Goal: Information Seeking & Learning: Find specific fact

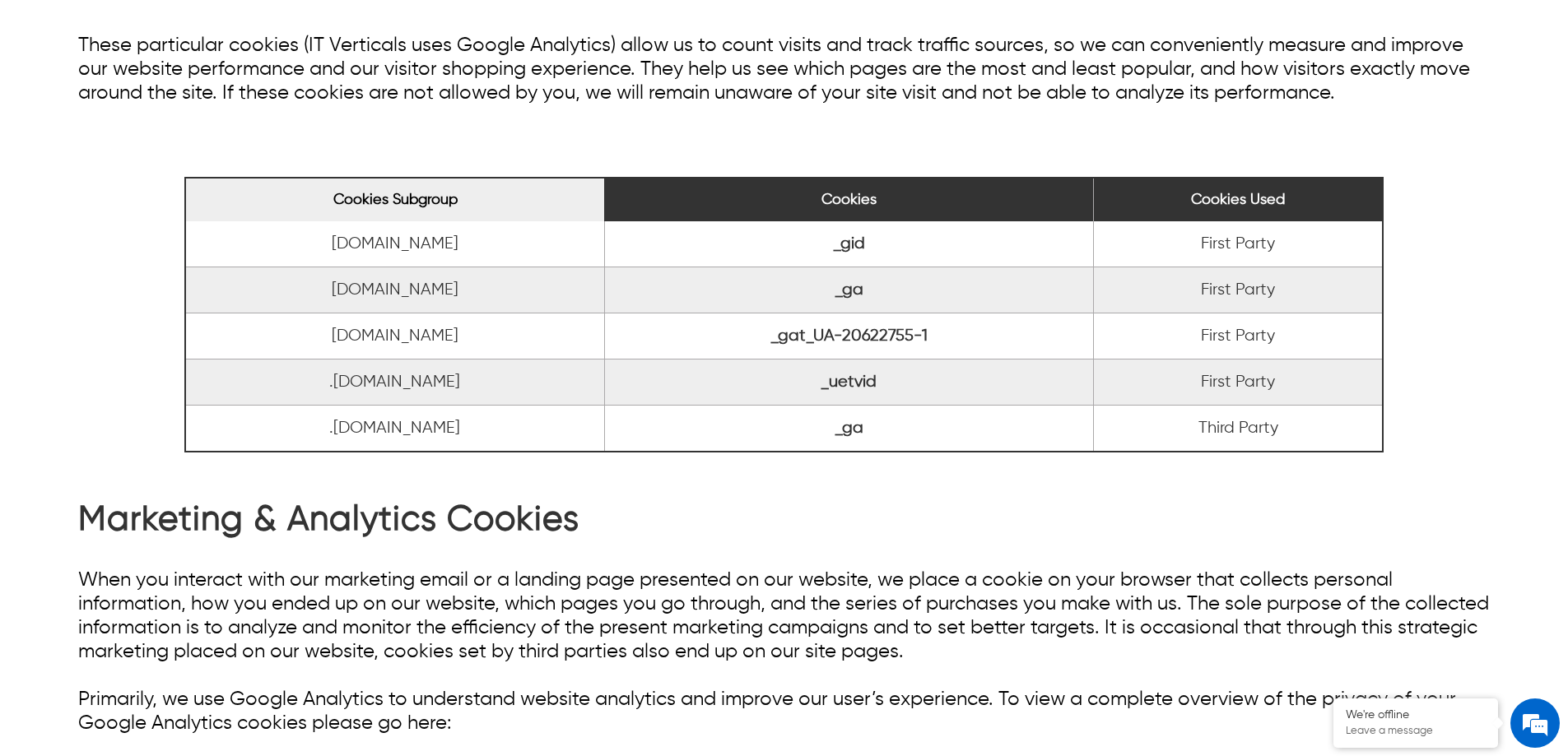
scroll to position [576, 0]
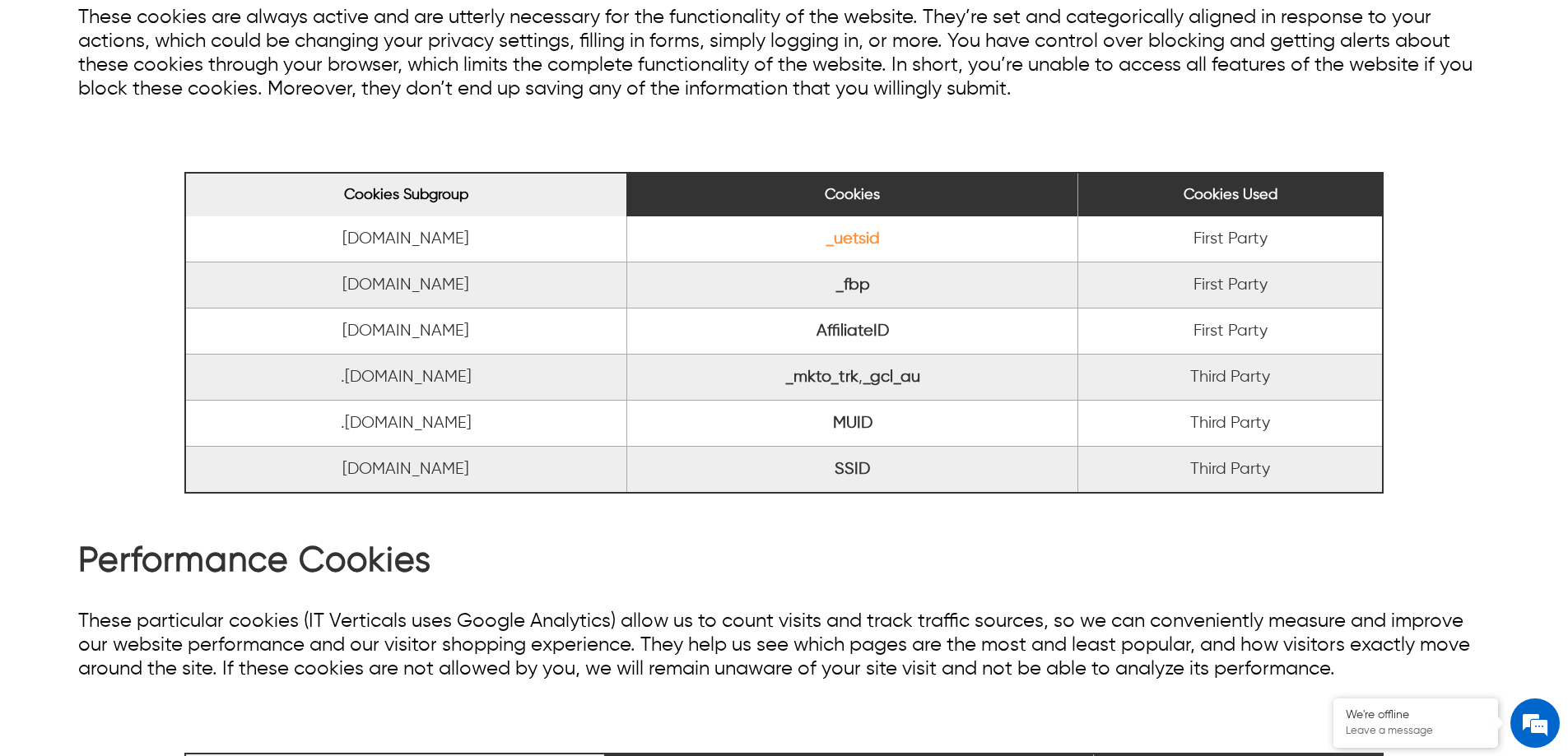
click at [872, 245] on link "_uetsid" at bounding box center [853, 238] width 55 height 17
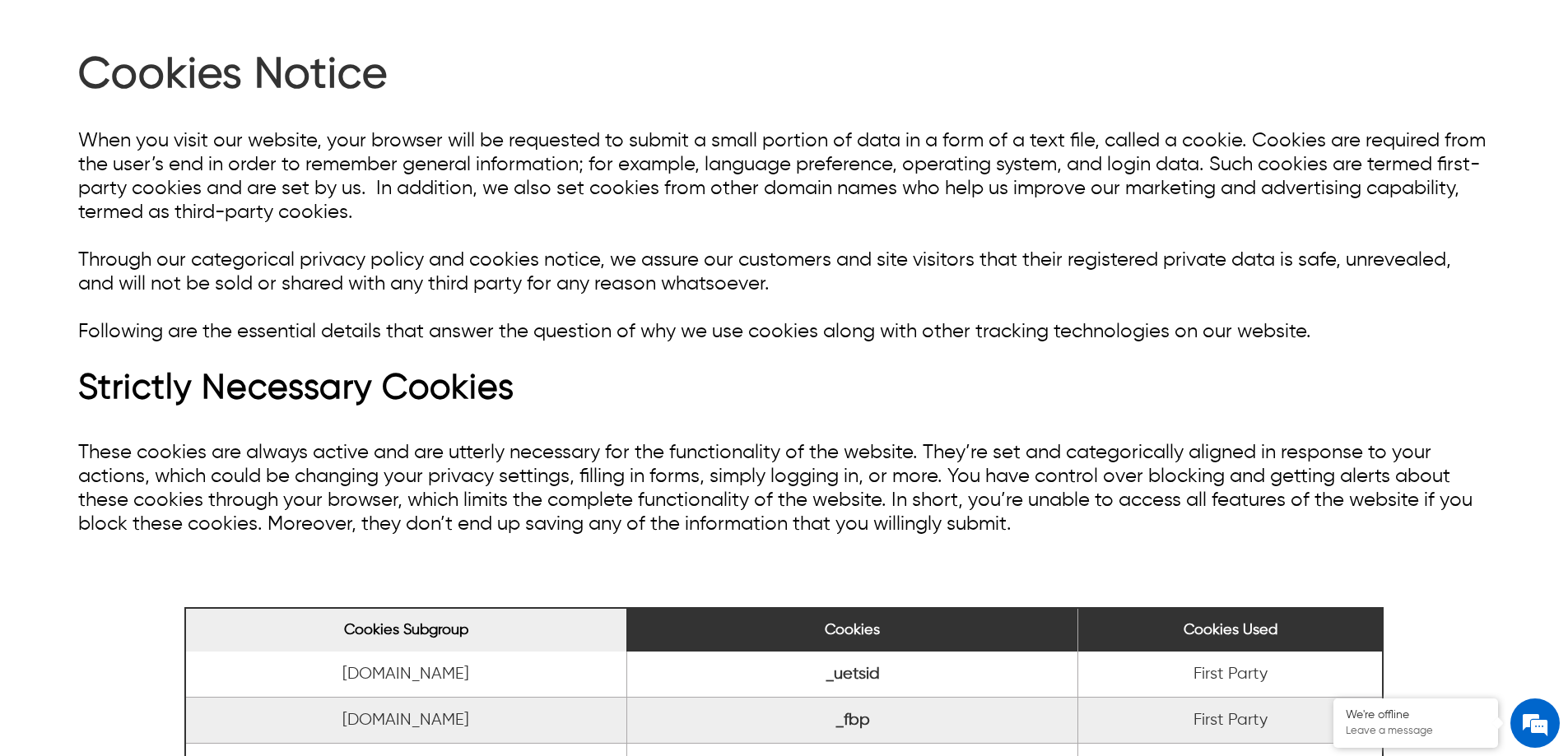
scroll to position [494, 0]
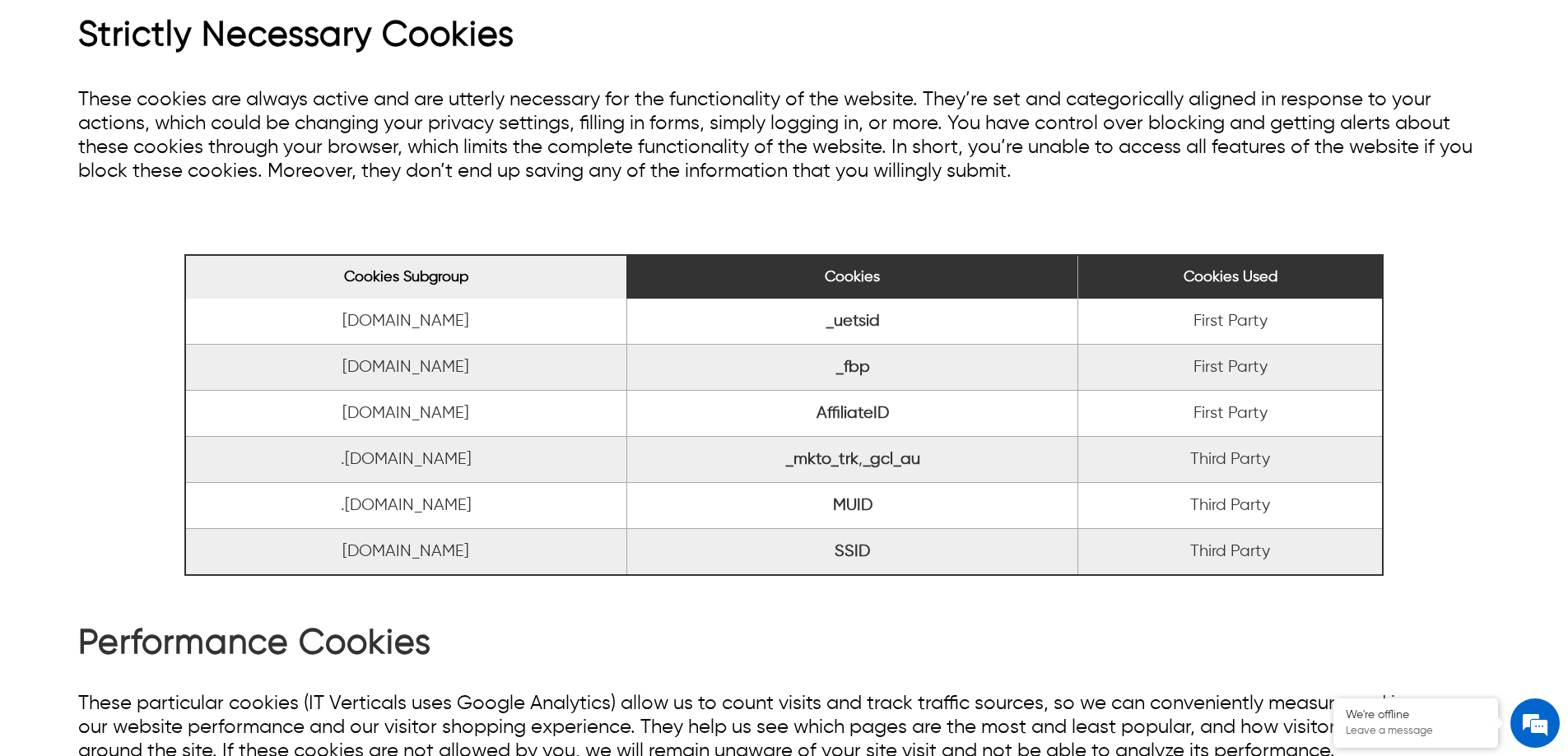
drag, startPoint x: 456, startPoint y: 321, endPoint x: 335, endPoint y: 323, distance: 121.0
click at [320, 323] on td "[DOMAIN_NAME]" at bounding box center [405, 321] width 441 height 46
click at [835, 320] on link "_uetsid" at bounding box center [853, 321] width 55 height 17
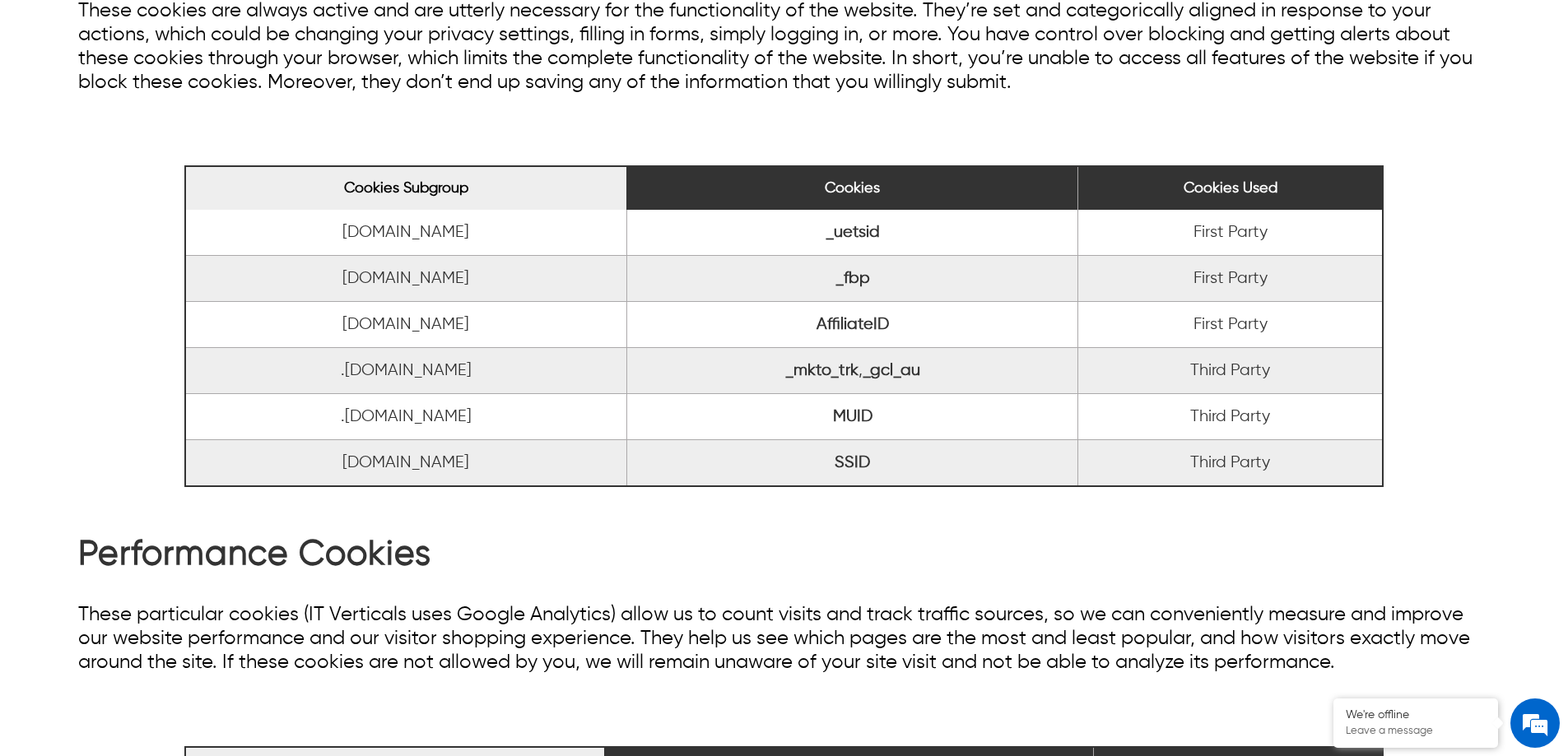
scroll to position [741, 0]
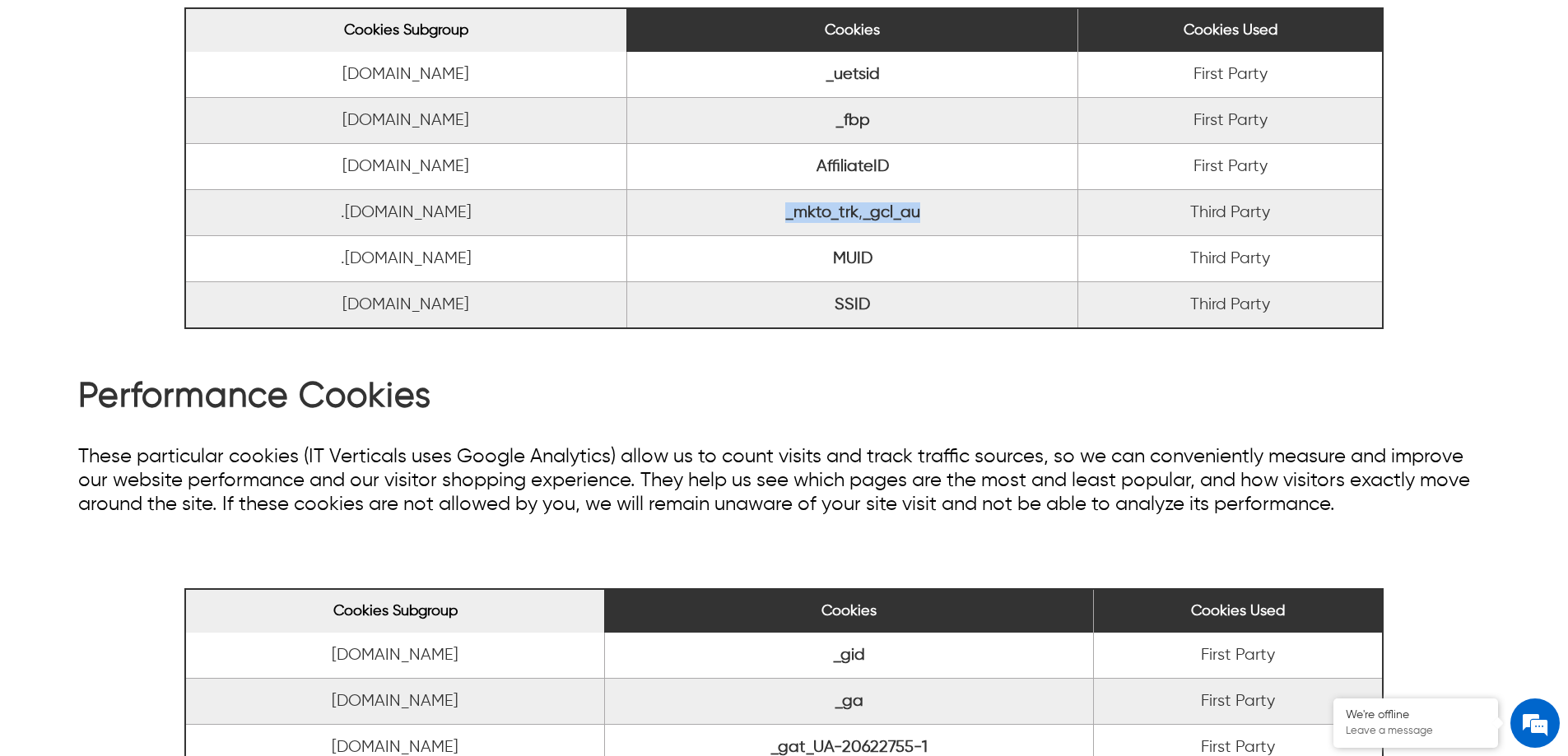
drag, startPoint x: 941, startPoint y: 204, endPoint x: 754, endPoint y: 204, distance: 187.0
click at [754, 204] on td "_mkto_trk , _gcl_au" at bounding box center [852, 213] width 451 height 46
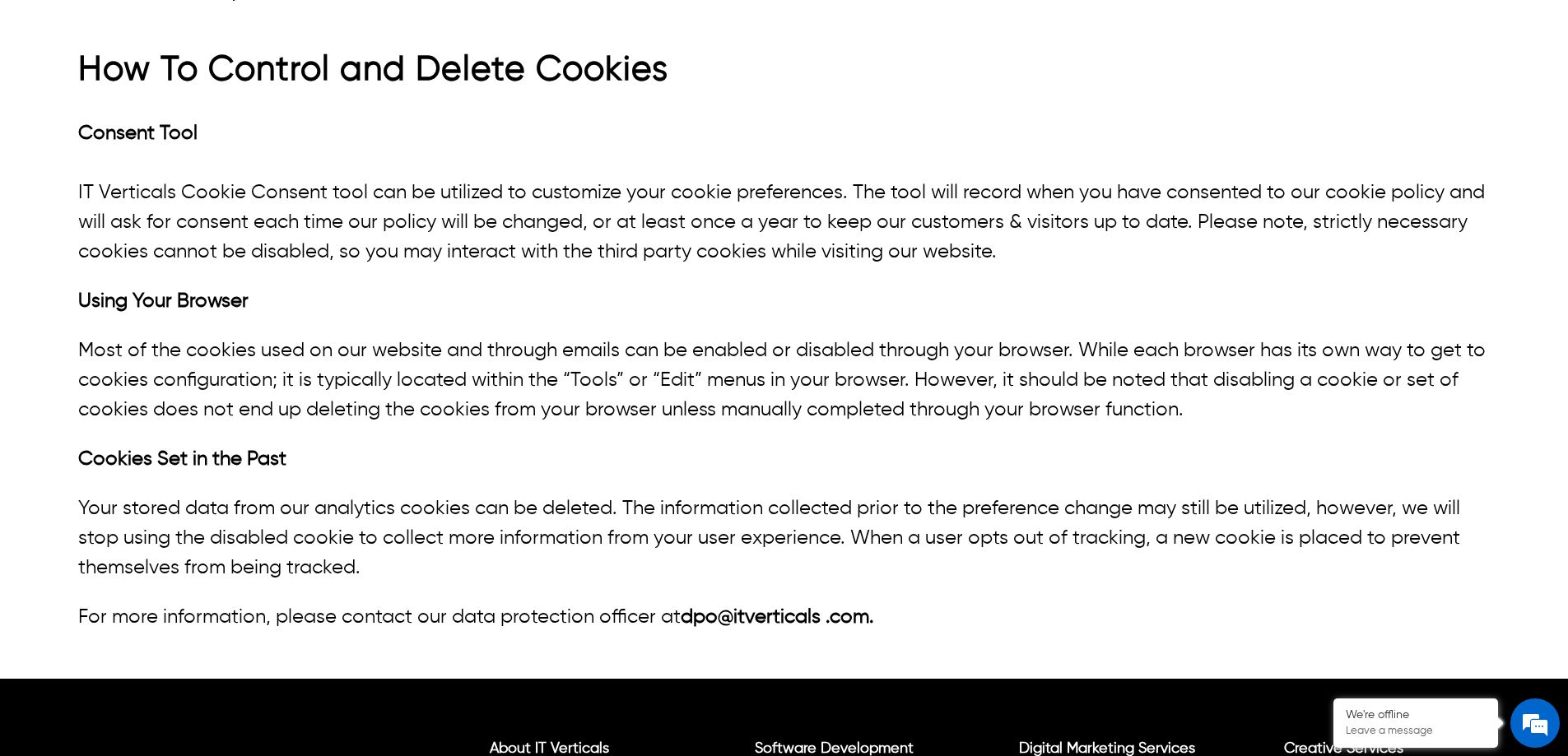
scroll to position [2633, 0]
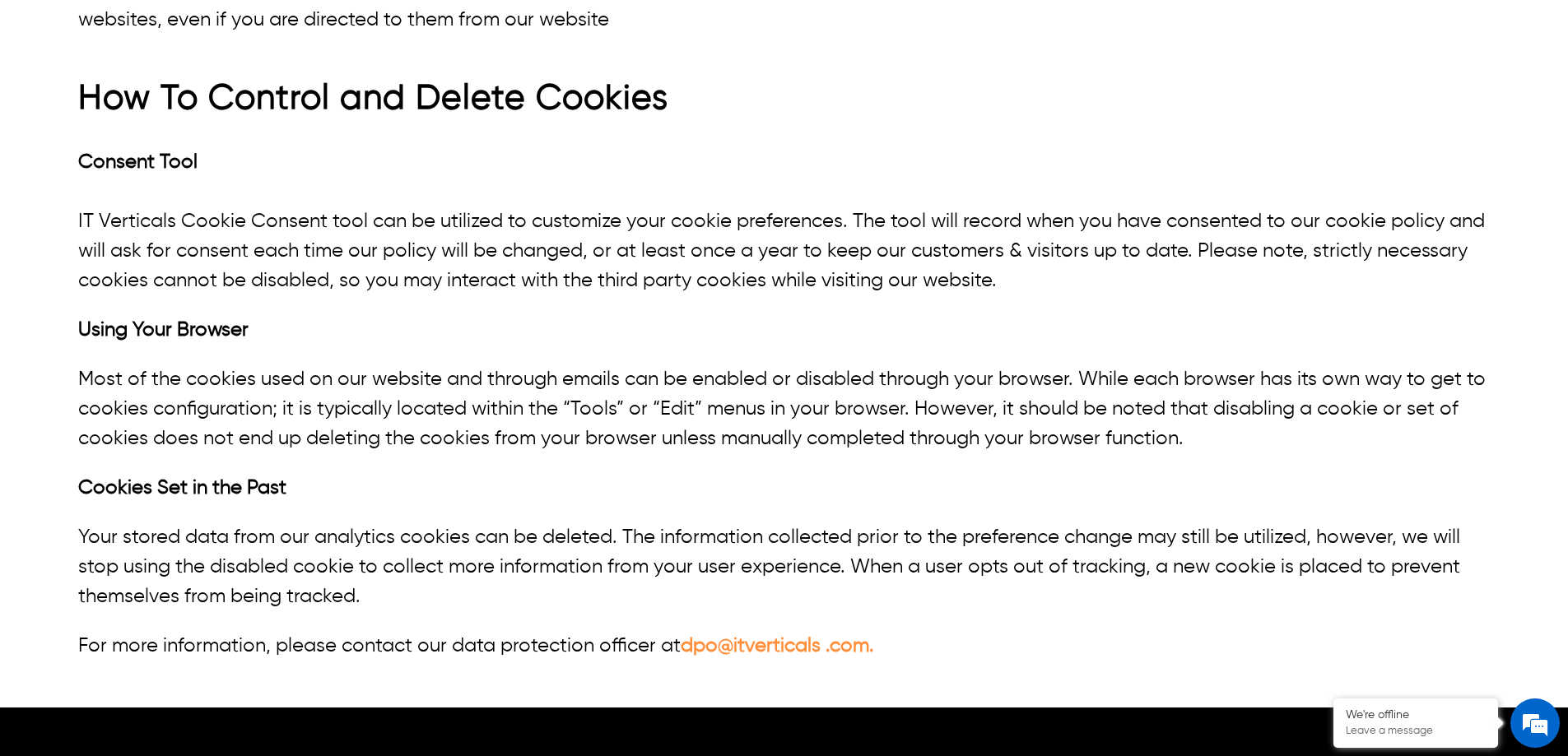
click at [728, 636] on link "dpo@itverticals .com." at bounding box center [777, 646] width 194 height 20
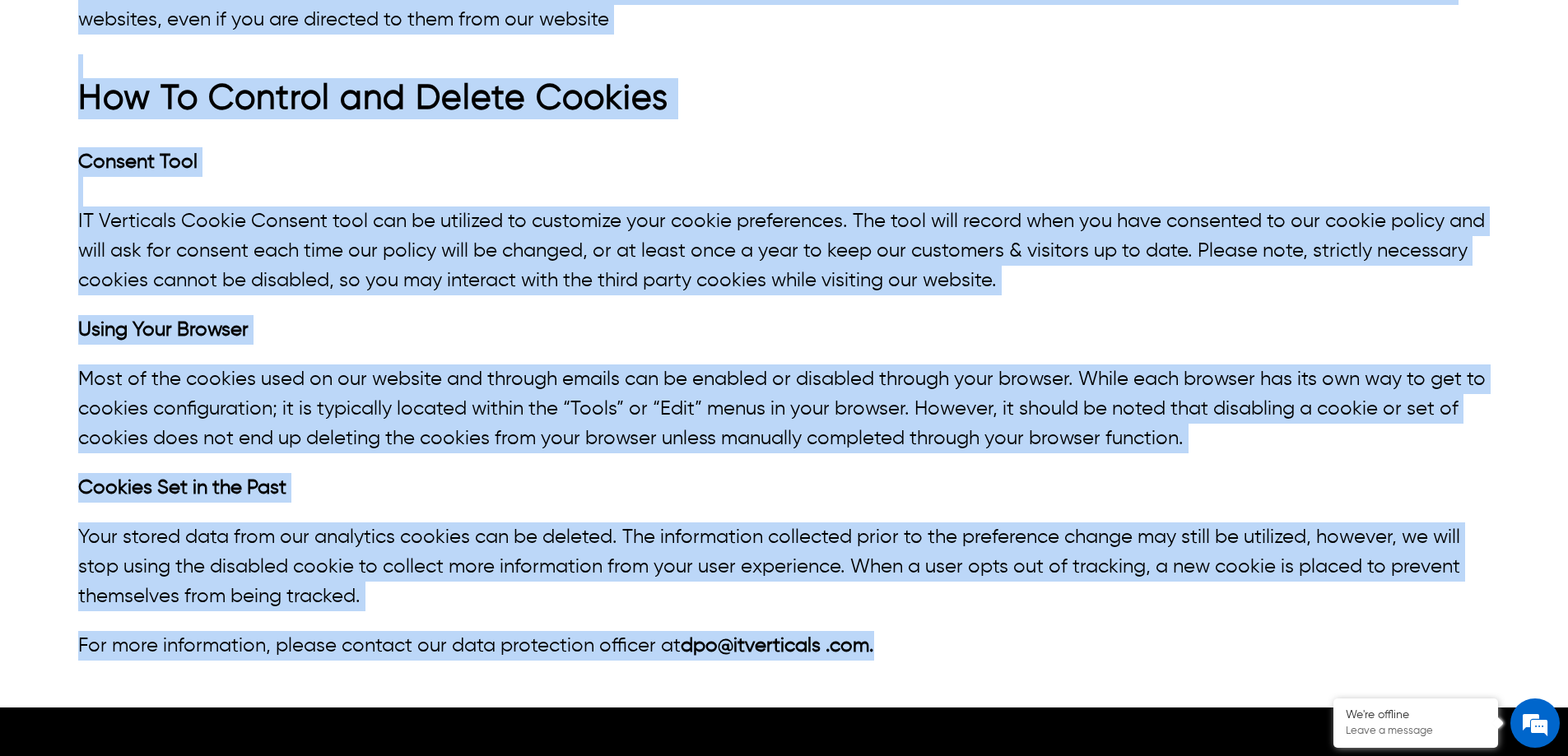
drag, startPoint x: 944, startPoint y: 614, endPoint x: 214, endPoint y: 656, distance: 731.2
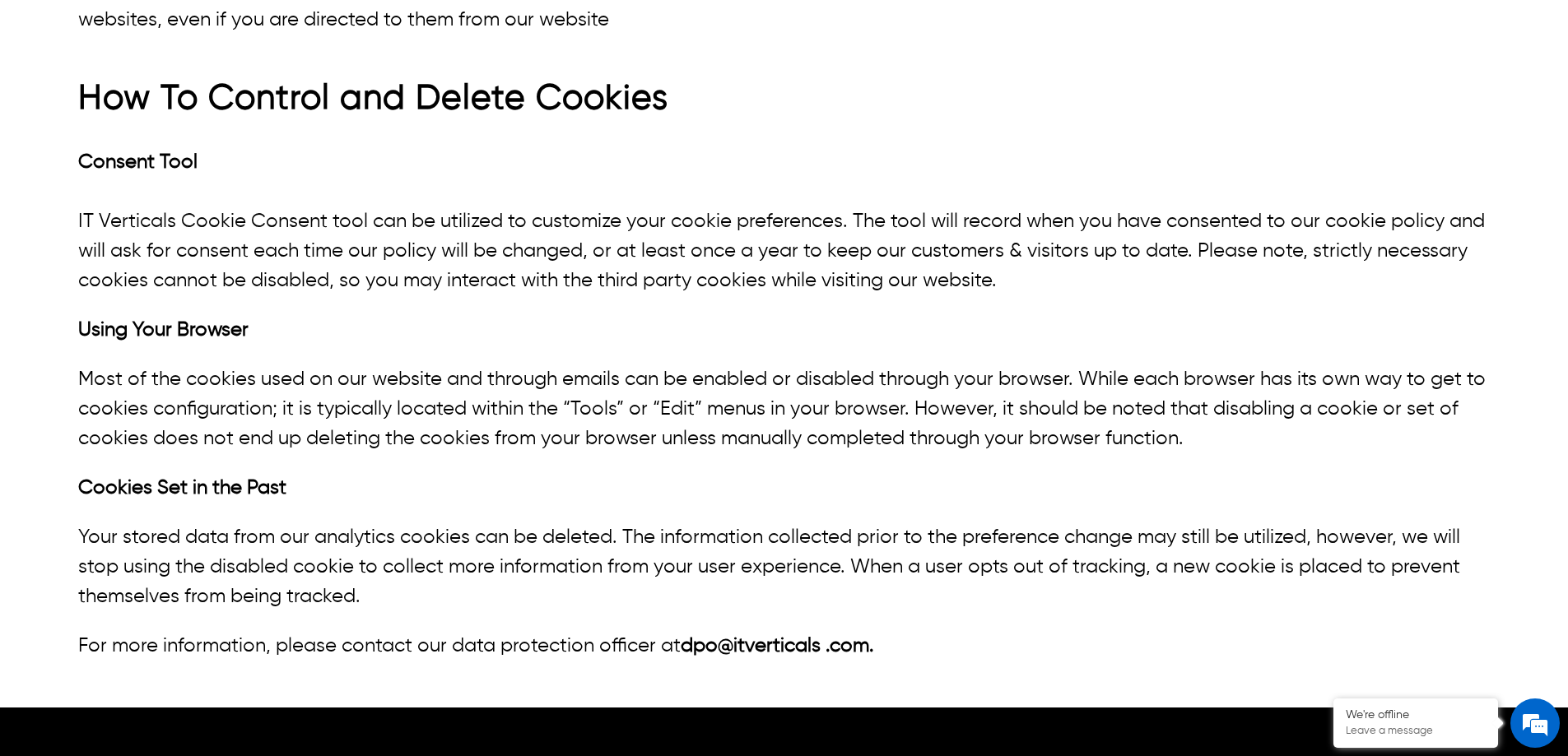
click at [514, 637] on p "For more information, please contact our data protection officer at dpo@itverti…" at bounding box center [784, 646] width 1411 height 30
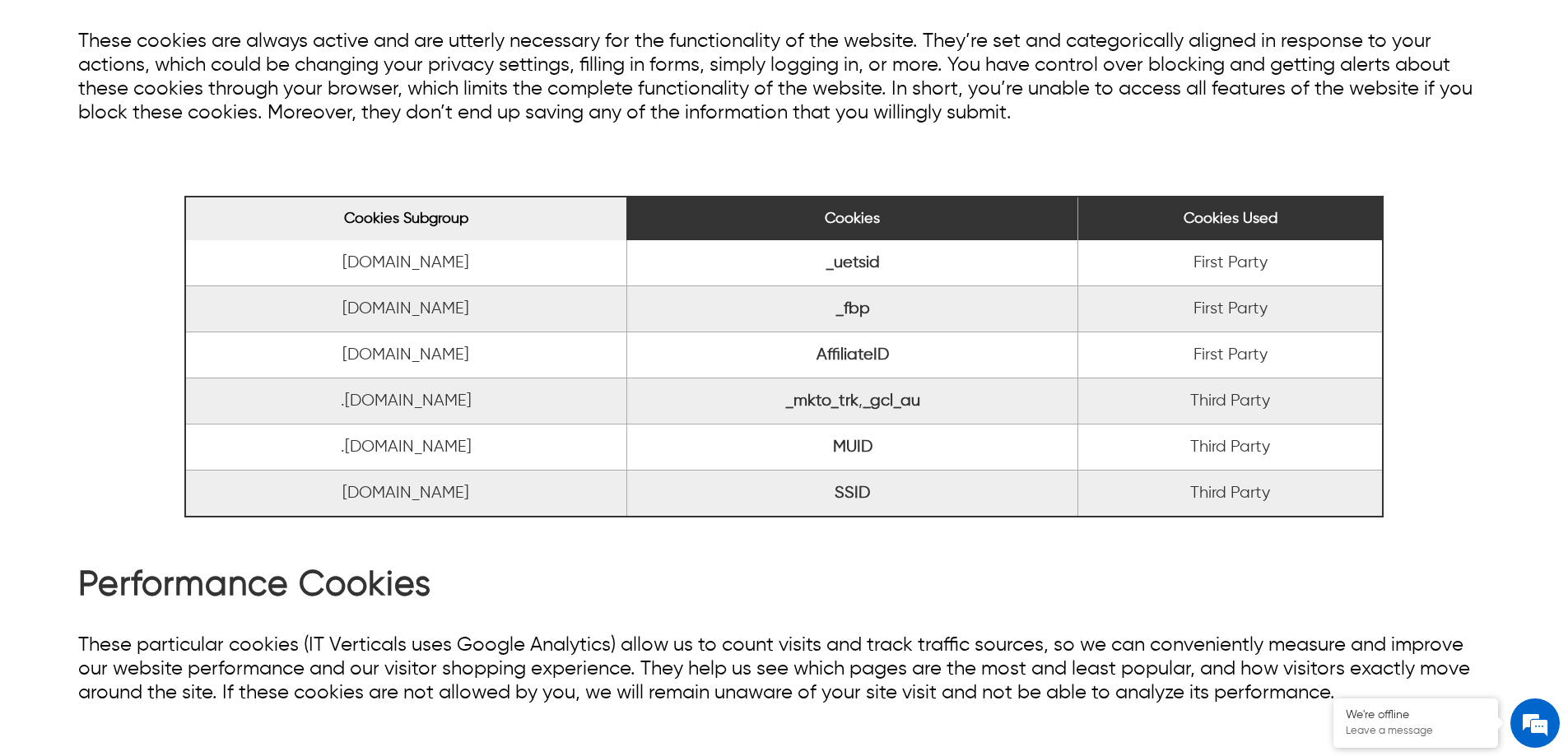
scroll to position [576, 0]
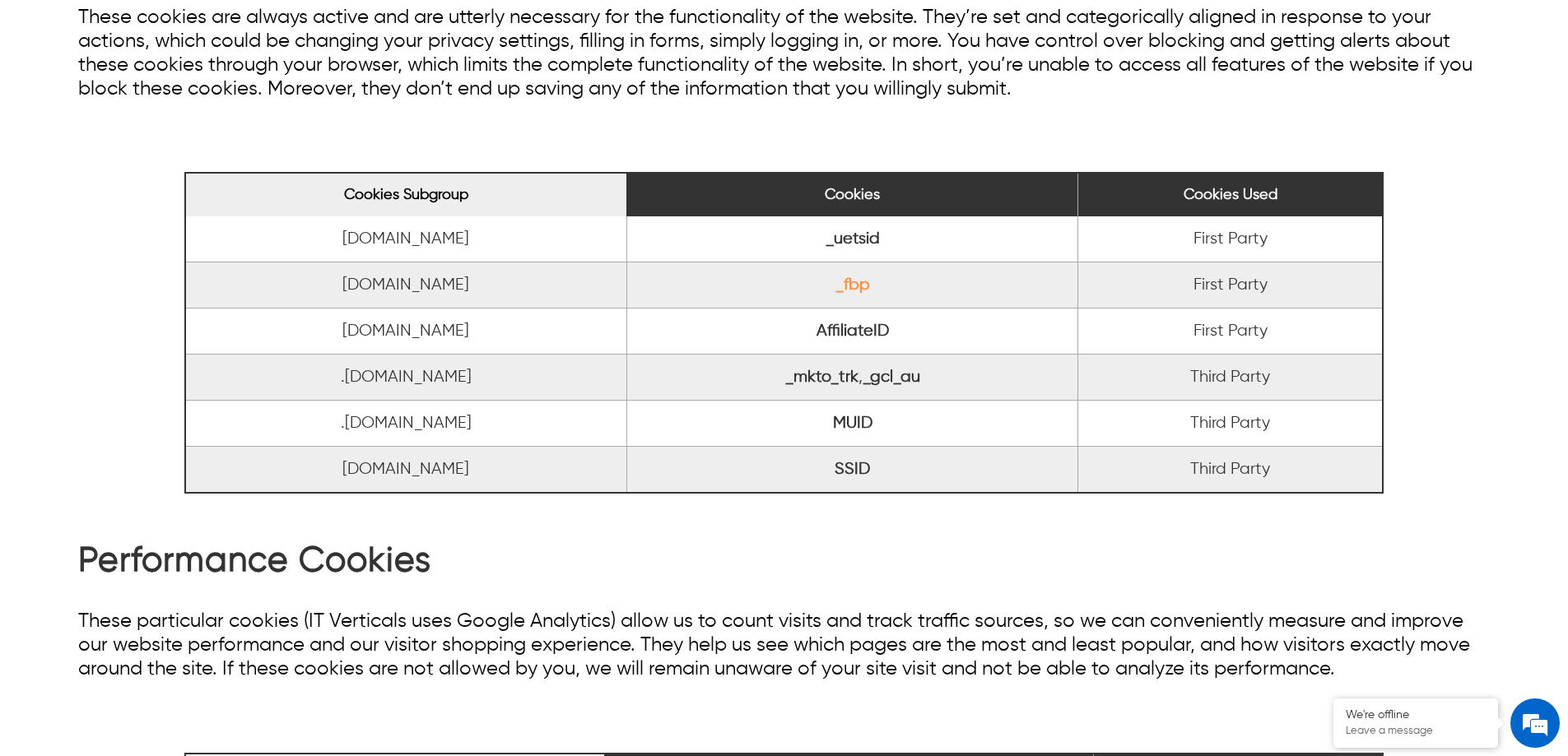
click at [849, 279] on link "_fbp" at bounding box center [853, 285] width 35 height 17
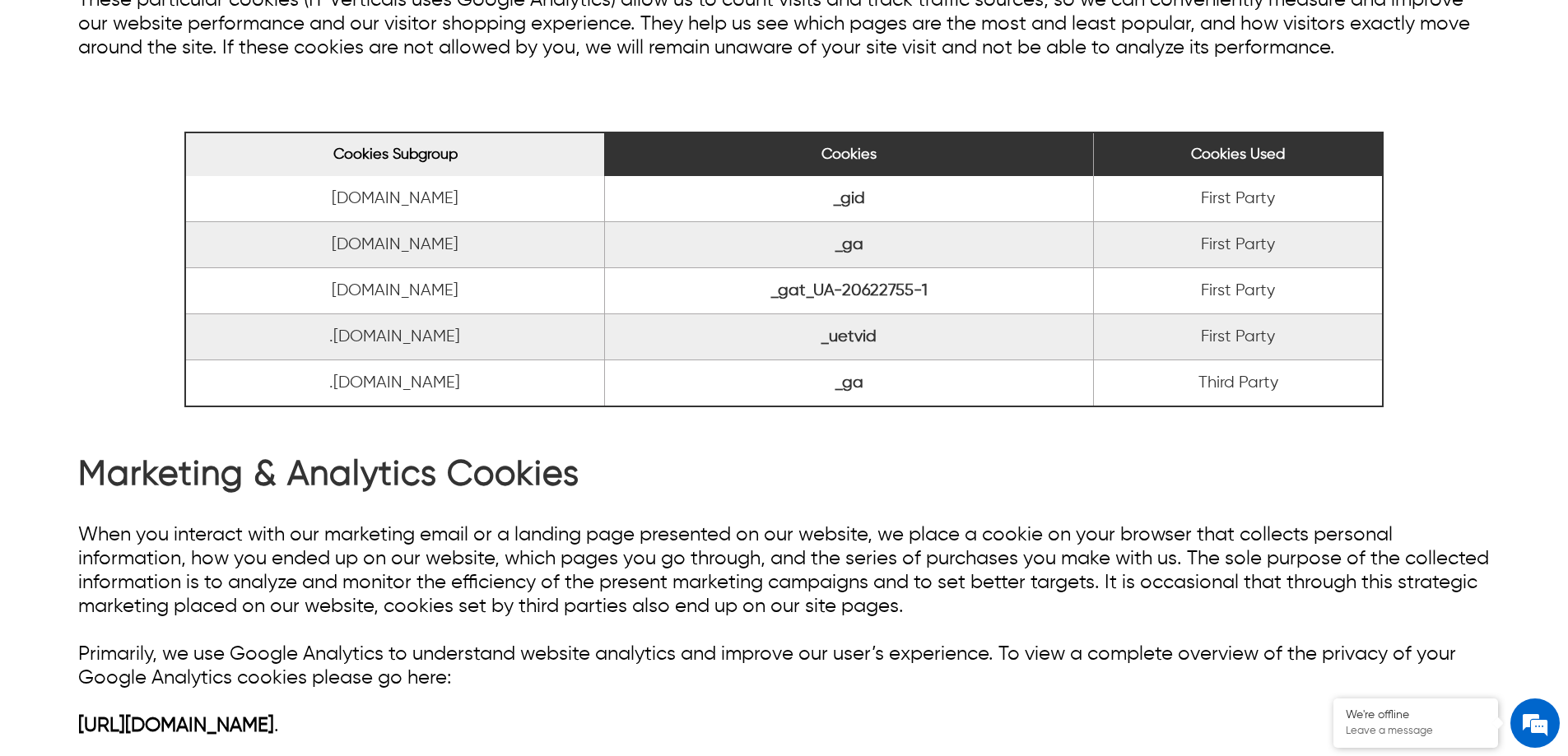
scroll to position [1184, 0]
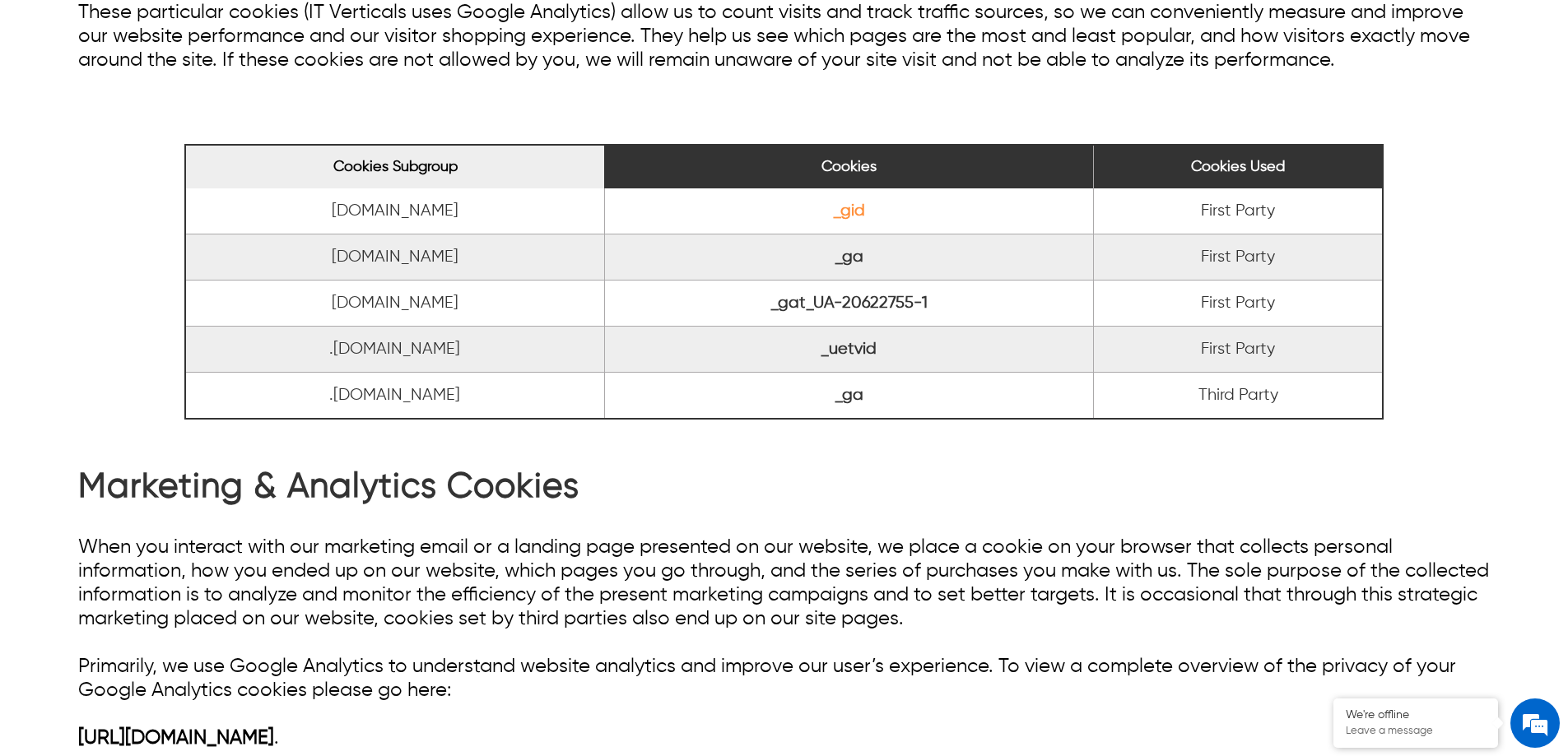
click at [851, 207] on link "_gid" at bounding box center [848, 210] width 32 height 17
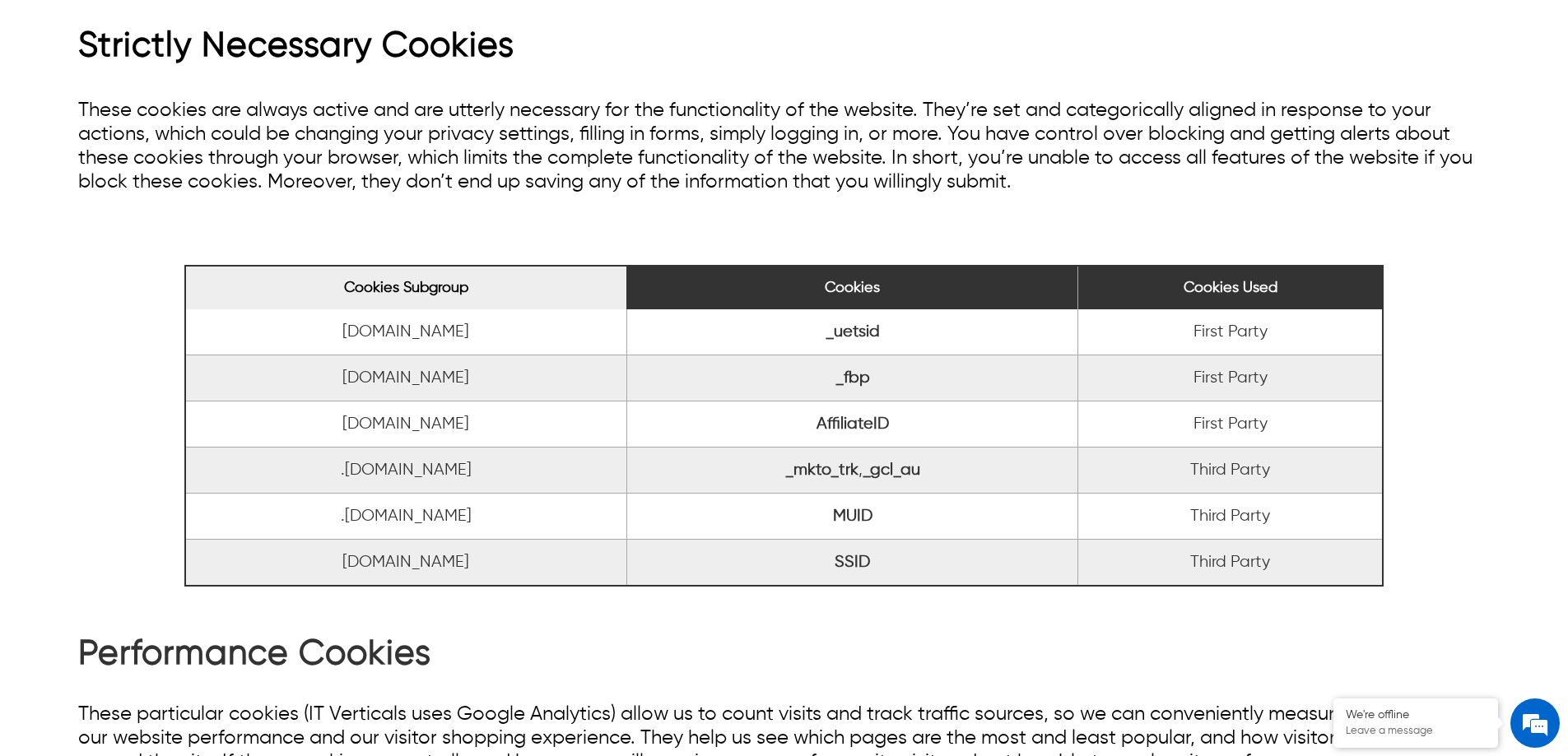
scroll to position [494, 0]
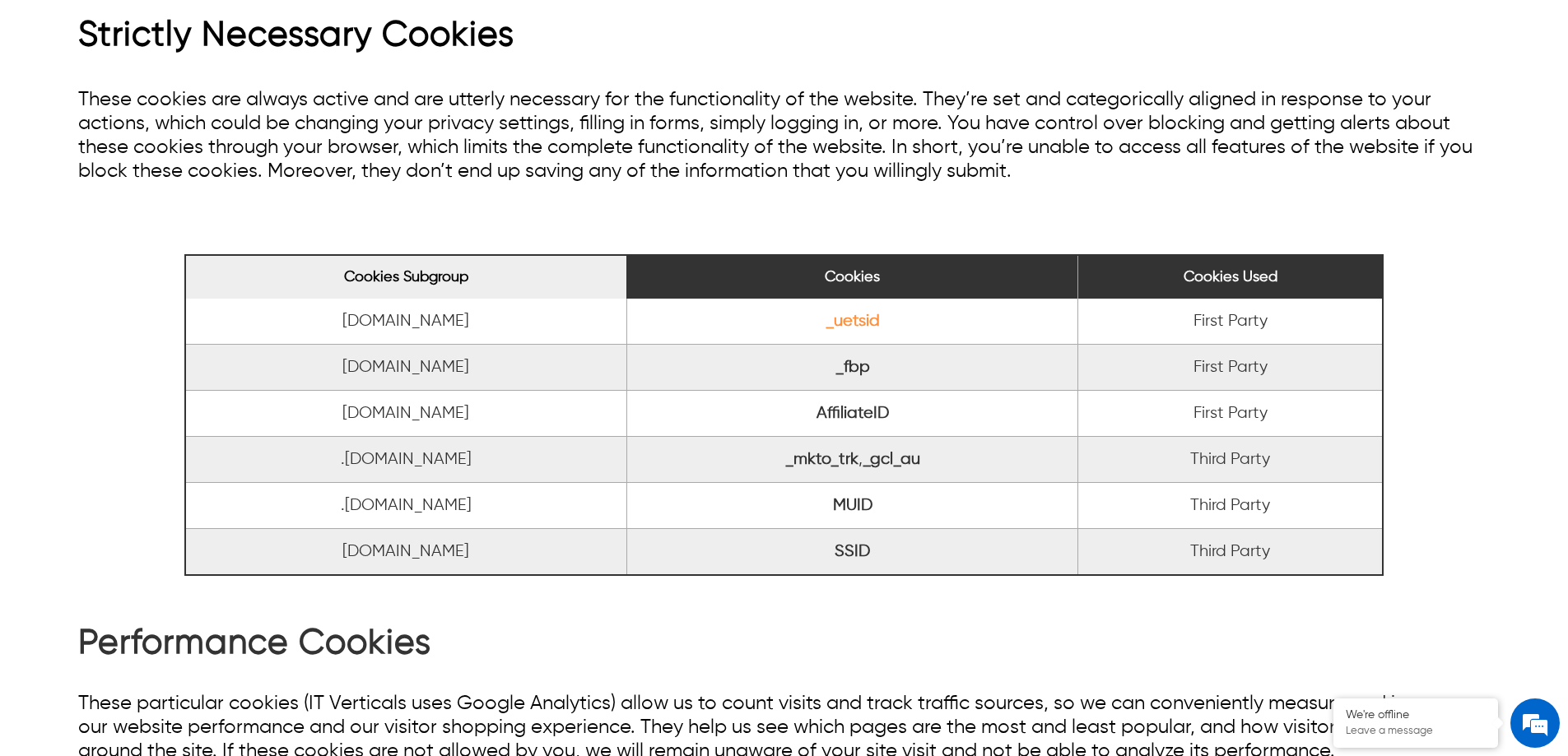
click at [859, 322] on link "_uetsid" at bounding box center [853, 321] width 55 height 17
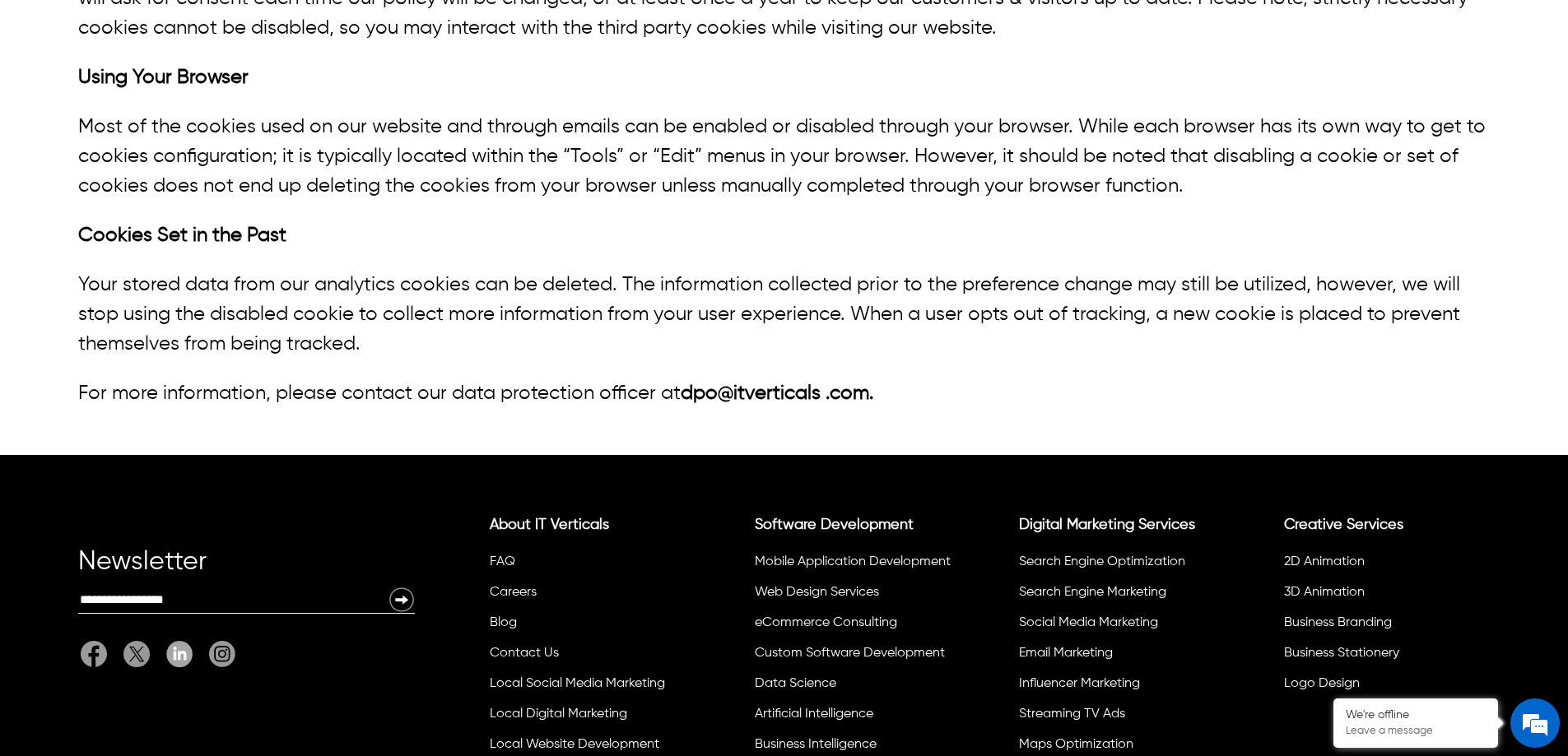
scroll to position [2995, 0]
